Goal: Navigation & Orientation: Go to known website

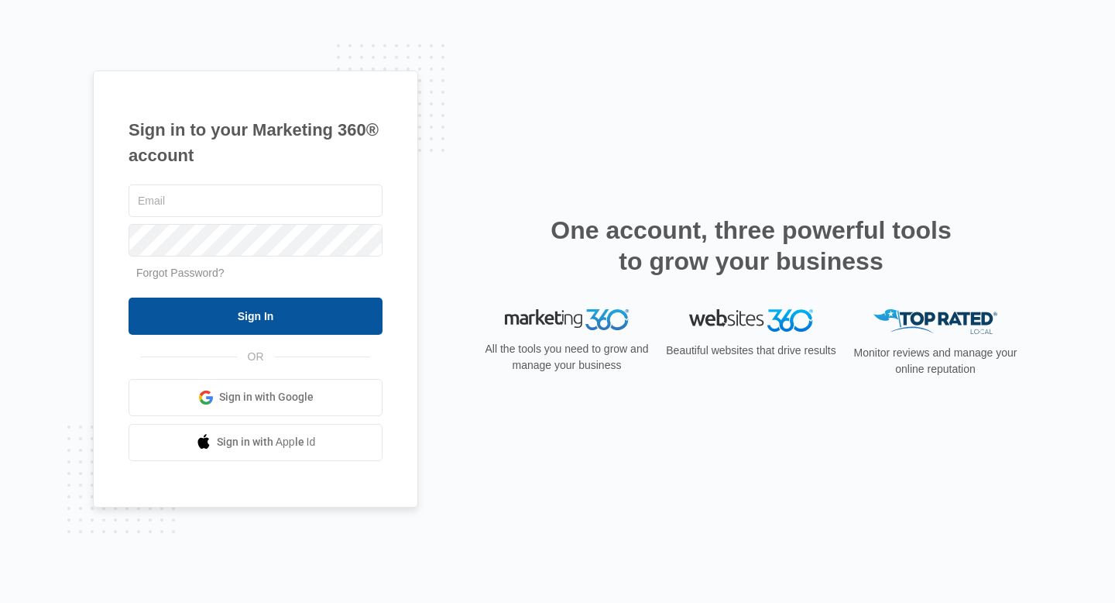
type input "dylana@mwagpros.com"
click at [265, 318] on input "Sign In" at bounding box center [256, 315] width 254 height 37
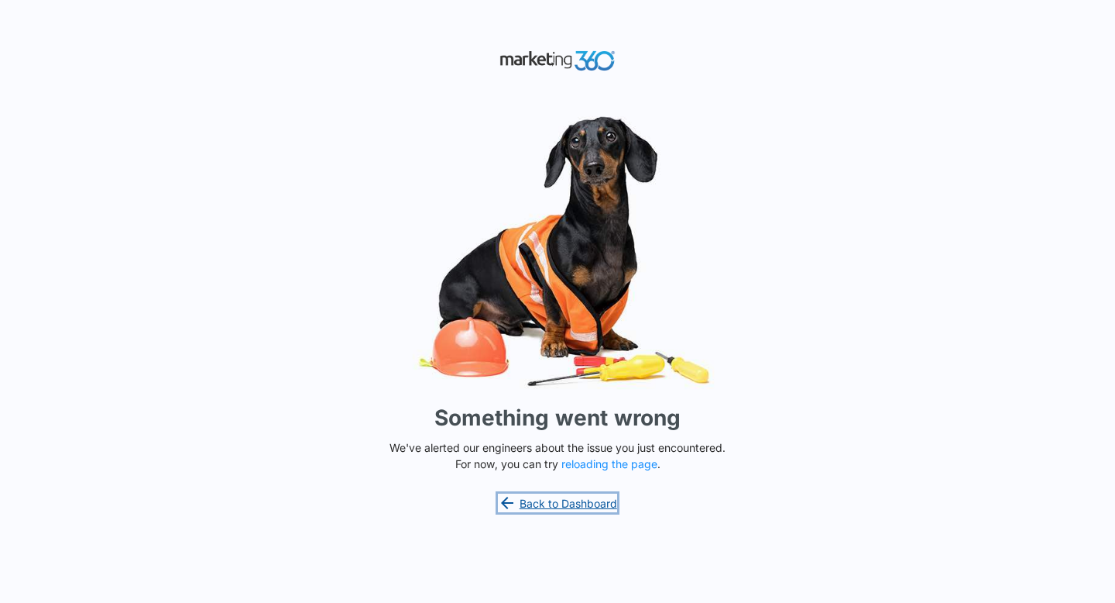
click at [571, 506] on link "Back to Dashboard" at bounding box center [557, 502] width 119 height 19
click at [598, 461] on button "reloading the page" at bounding box center [610, 464] width 96 height 12
click at [558, 501] on link "Back to Dashboard" at bounding box center [557, 502] width 119 height 19
click at [548, 504] on link "Back to Dashboard" at bounding box center [557, 502] width 119 height 19
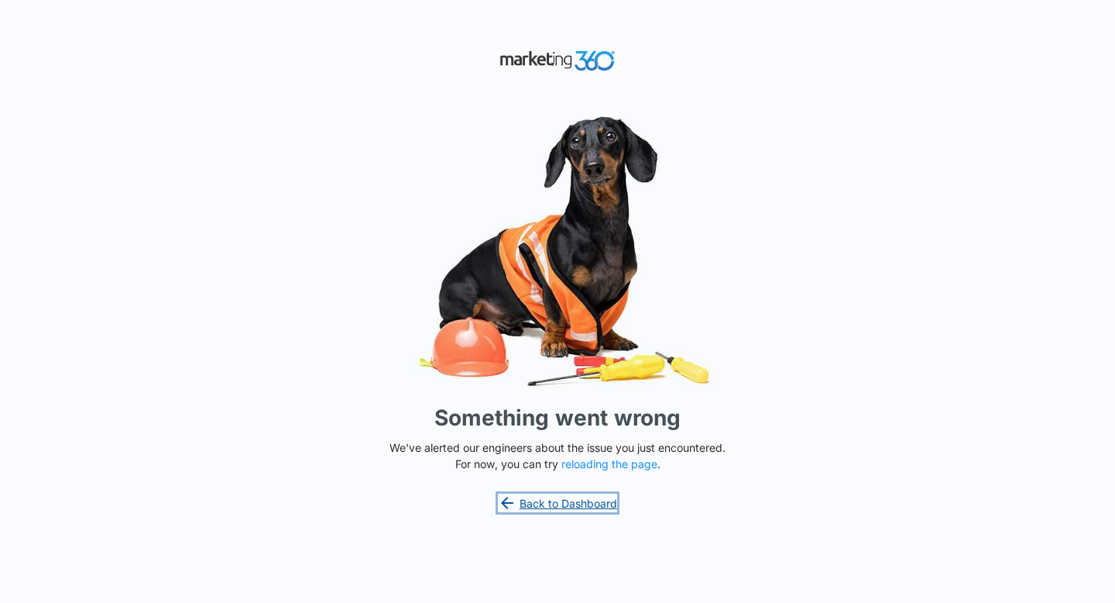
click at [583, 503] on link "Back to Dashboard" at bounding box center [557, 502] width 119 height 19
click at [603, 462] on button "reloading the page" at bounding box center [610, 464] width 96 height 12
click at [607, 463] on button "reloading the page" at bounding box center [610, 464] width 96 height 12
